Goal: Obtain resource: Download file/media

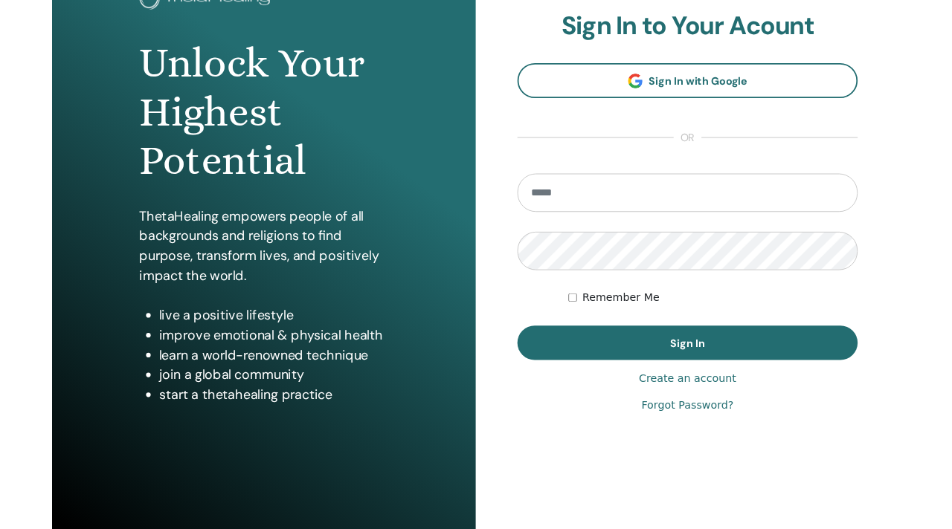
scroll to position [184, 0]
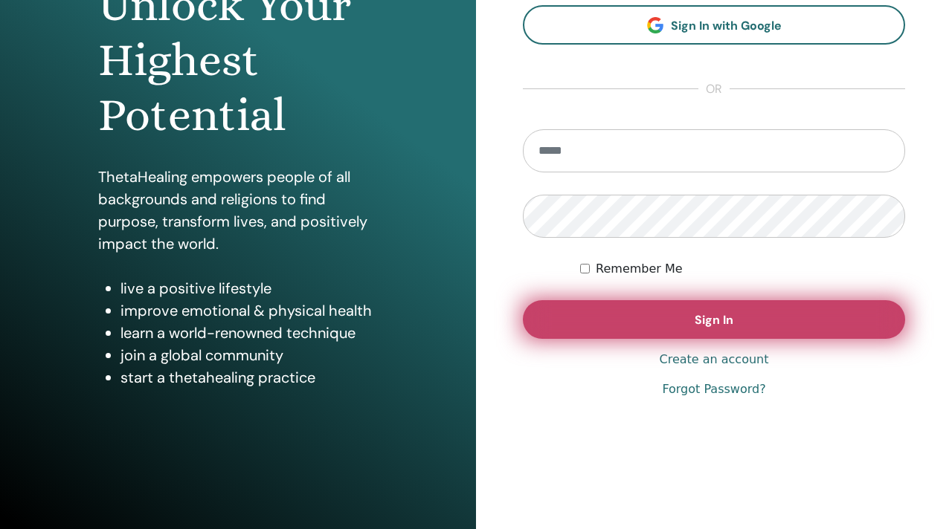
type input "**********"
click at [740, 251] on button "Sign In" at bounding box center [714, 319] width 382 height 39
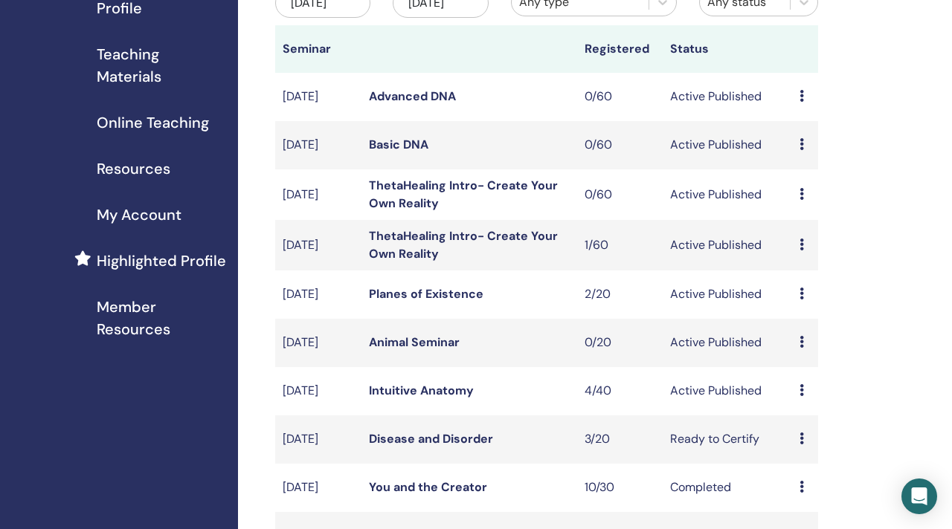
scroll to position [203, 0]
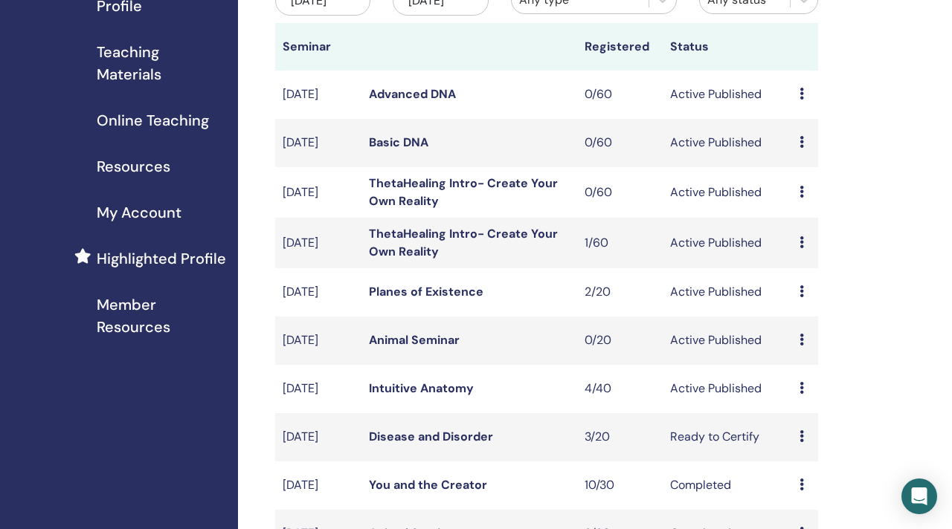
click at [138, 64] on span "Teaching Materials" at bounding box center [161, 63] width 129 height 45
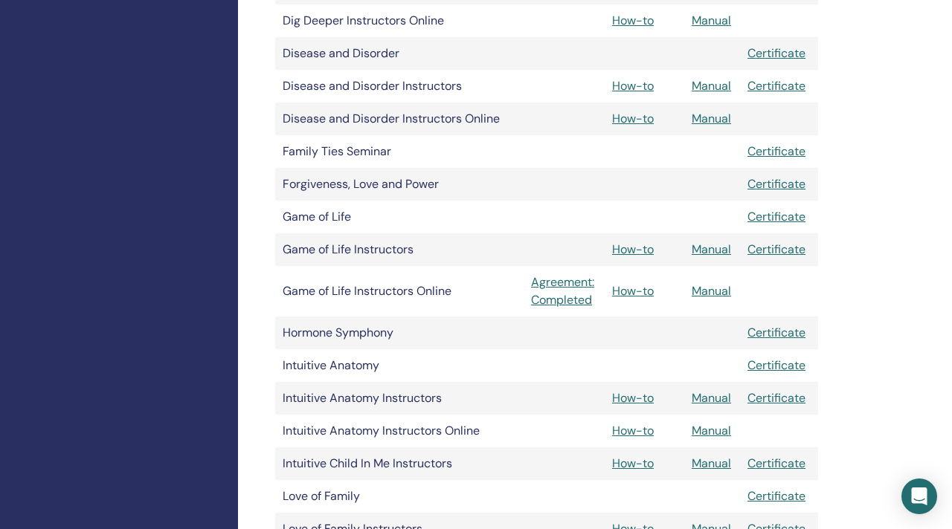
scroll to position [1022, 0]
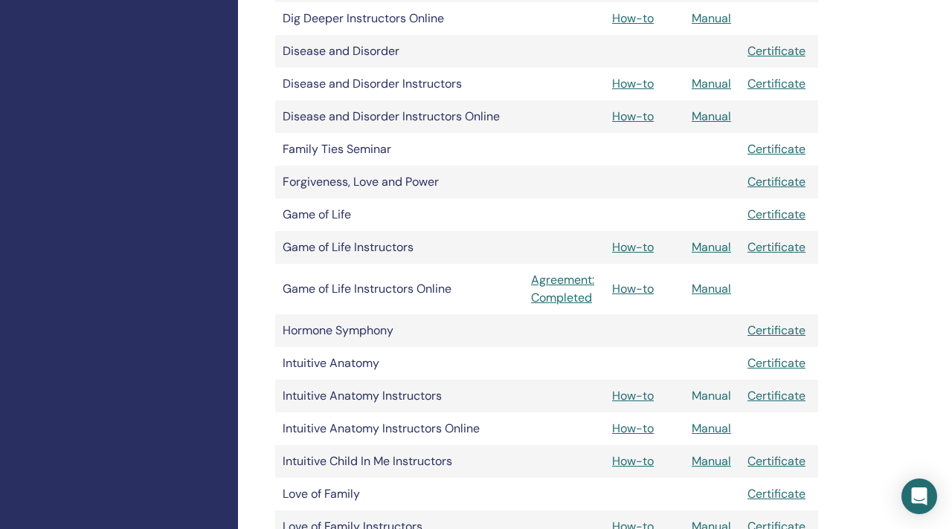
click at [710, 396] on link "Manual" at bounding box center [710, 396] width 39 height 16
